Goal: Book appointment/travel/reservation

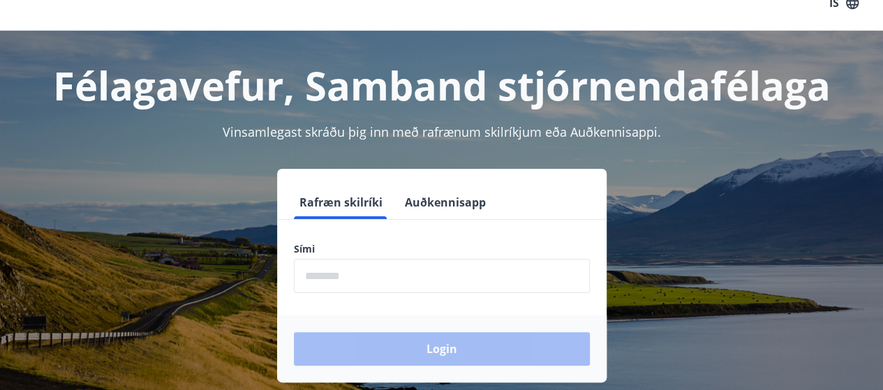
scroll to position [28, 0]
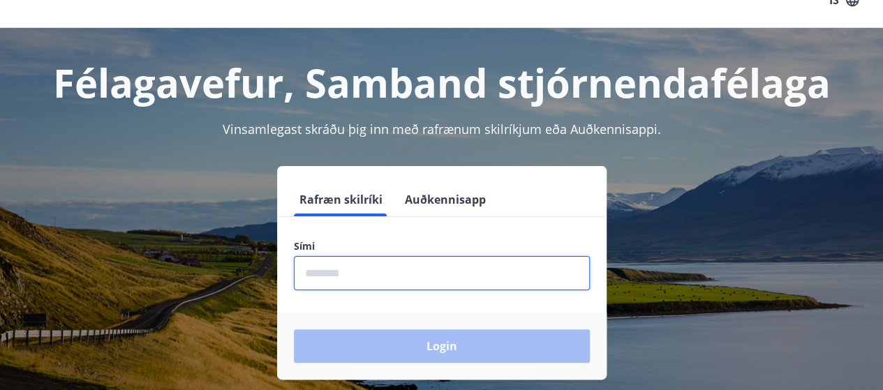
click at [328, 272] on input "phone" at bounding box center [442, 273] width 296 height 34
type input "********"
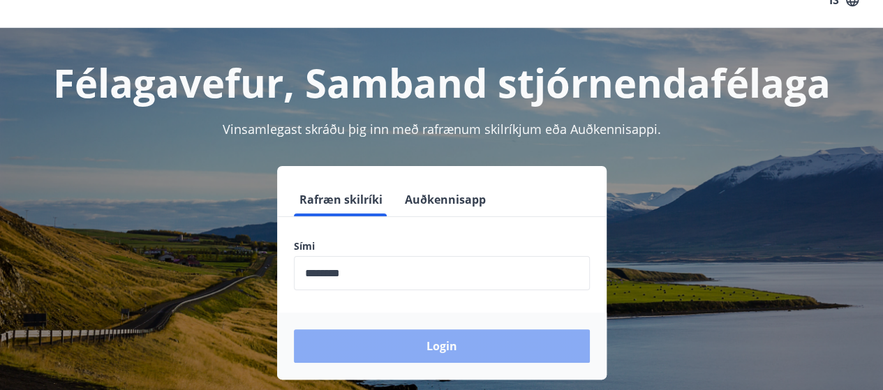
click at [401, 342] on button "Login" at bounding box center [442, 346] width 296 height 34
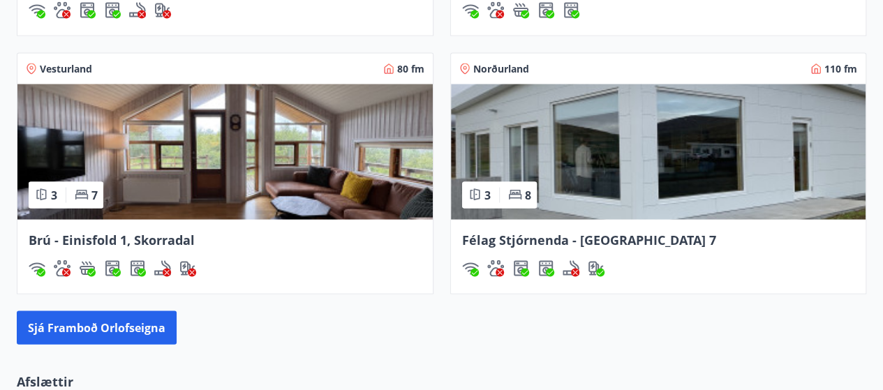
scroll to position [1312, 0]
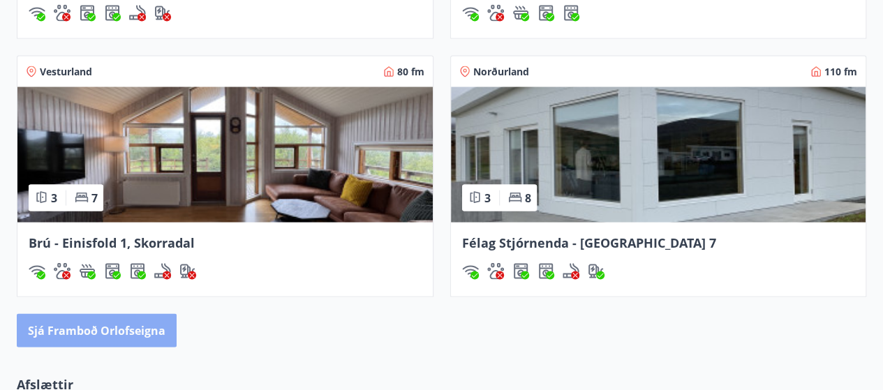
click at [122, 330] on button "Sjá framboð orlofseigna" at bounding box center [97, 330] width 160 height 34
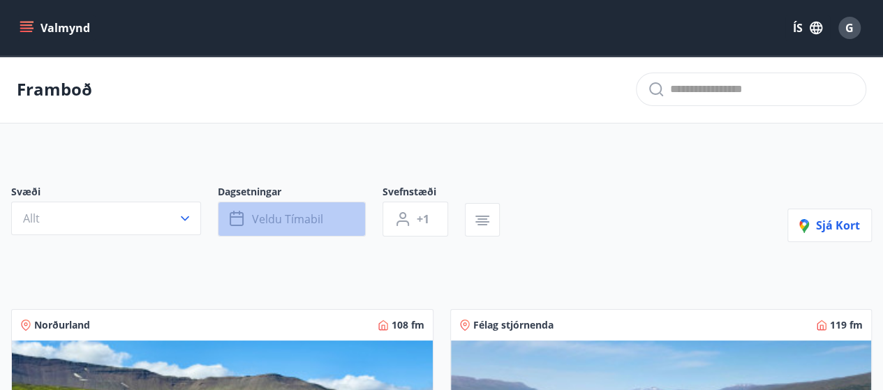
click at [233, 217] on icon "button" at bounding box center [237, 216] width 14 height 1
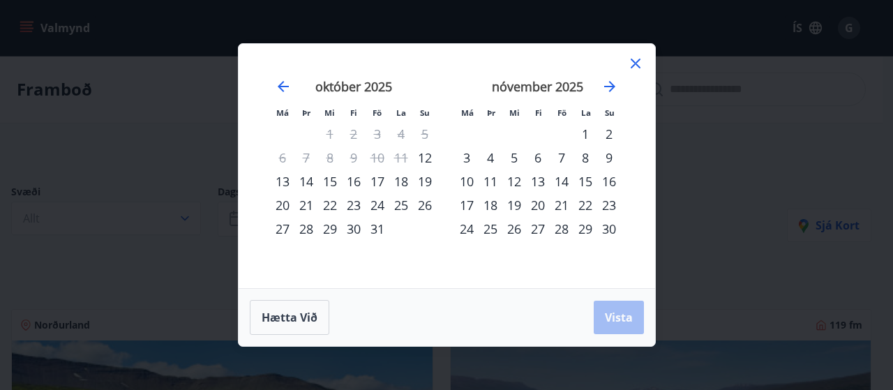
click at [376, 228] on div "31" at bounding box center [378, 229] width 24 height 24
click at [608, 87] on icon "Move forward to switch to the next month." at bounding box center [609, 86] width 11 height 11
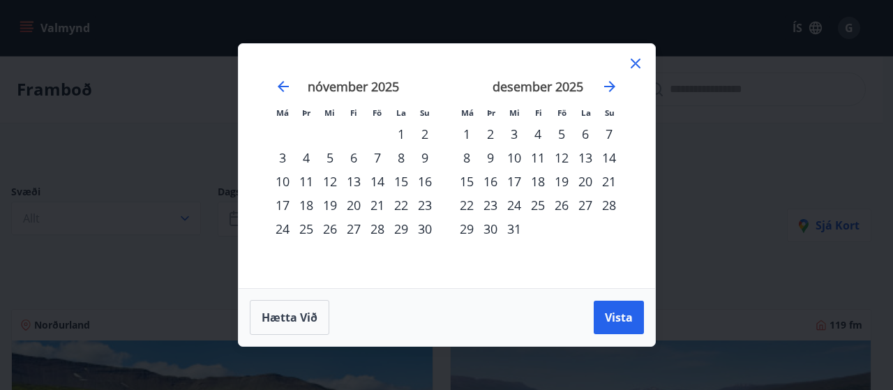
click at [466, 139] on div "1" at bounding box center [467, 134] width 24 height 24
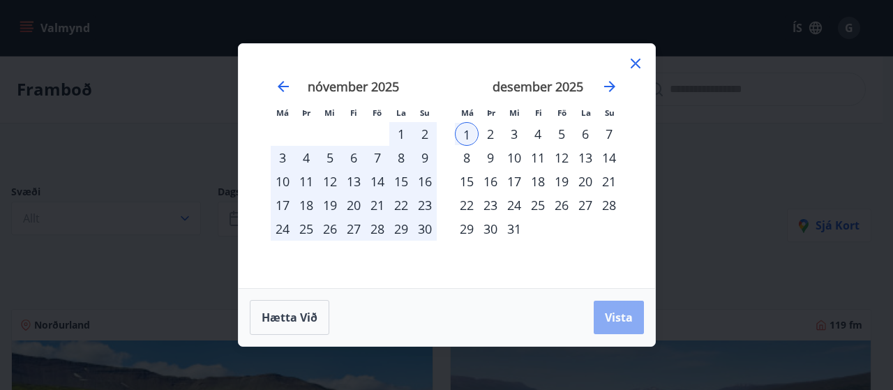
click at [618, 325] on span "Vista" at bounding box center [619, 317] width 28 height 15
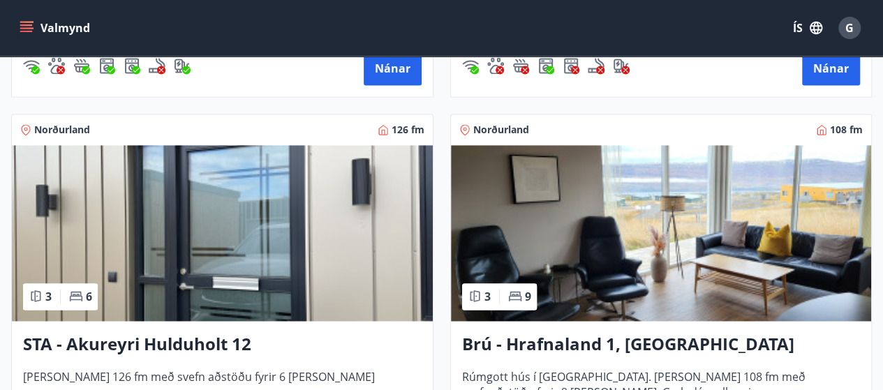
scroll to position [942, 0]
